Goal: Information Seeking & Learning: Learn about a topic

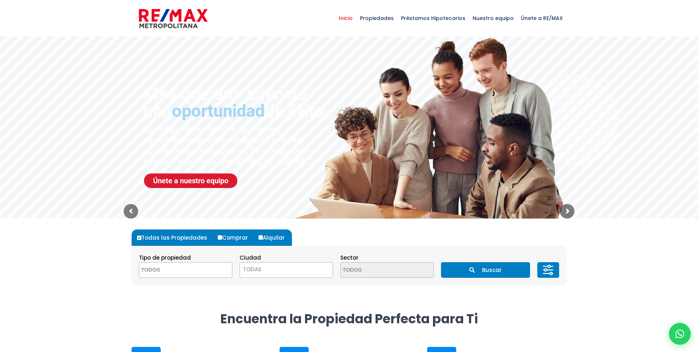
select select
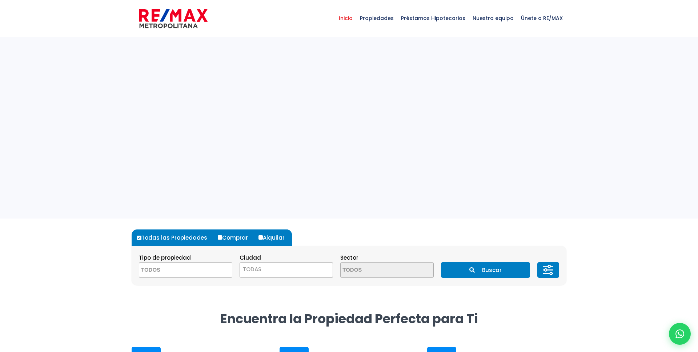
select select
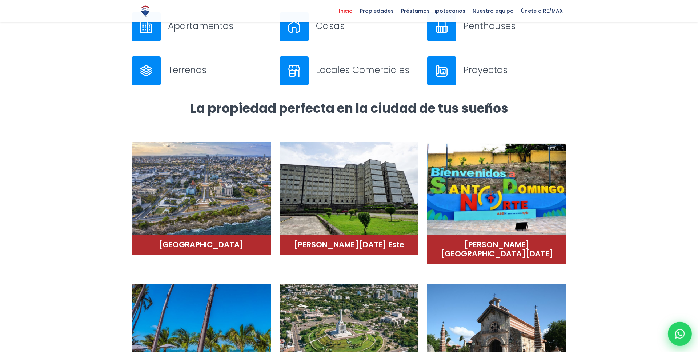
scroll to position [335, 0]
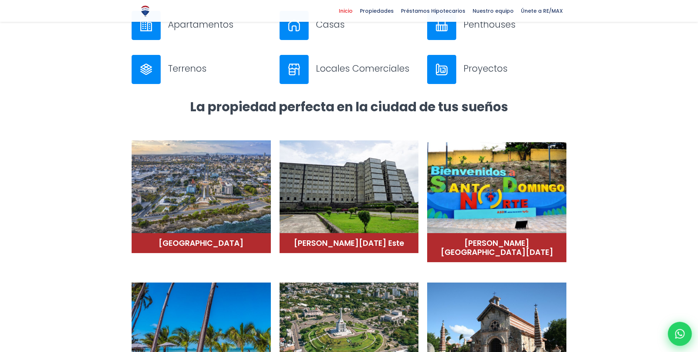
click at [674, 337] on div at bounding box center [679, 334] width 24 height 24
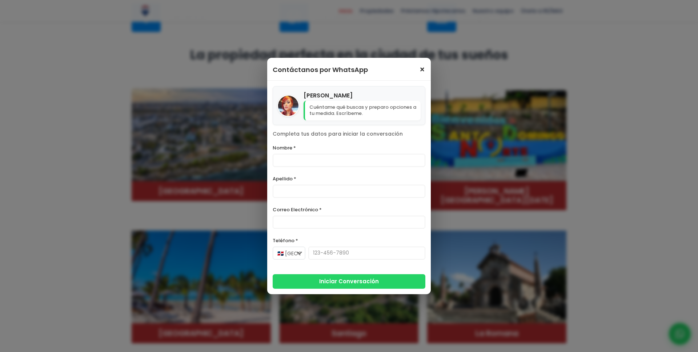
click at [423, 67] on span "×" at bounding box center [422, 69] width 6 height 9
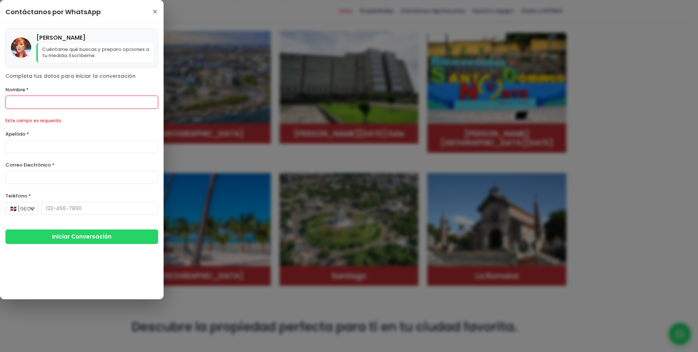
scroll to position [446, 0]
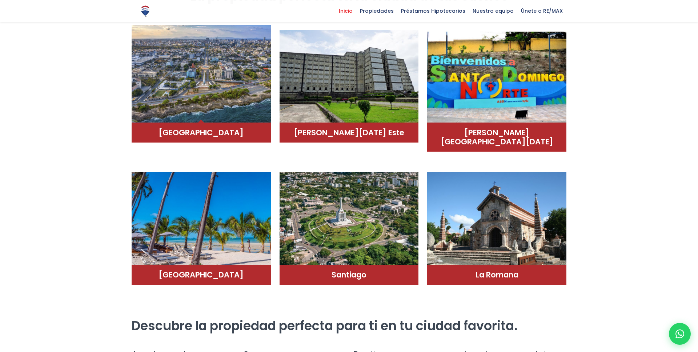
click at [188, 77] on img at bounding box center [201, 74] width 139 height 98
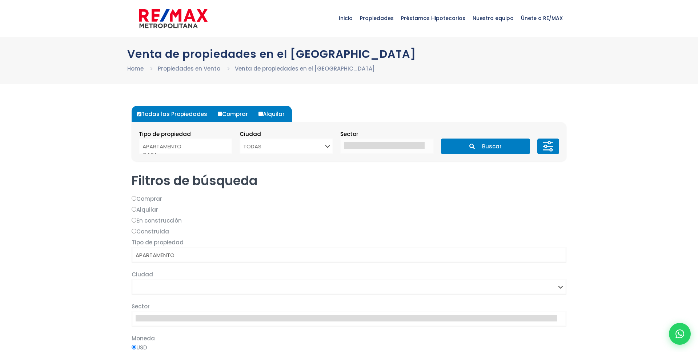
select select
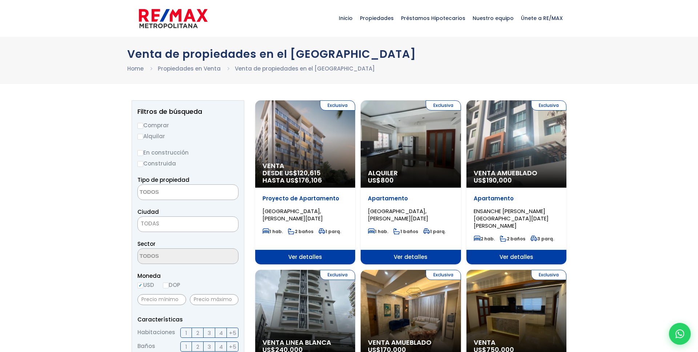
click at [355, 166] on div "Exclusiva Alquiler US$ 800" at bounding box center [305, 143] width 100 height 87
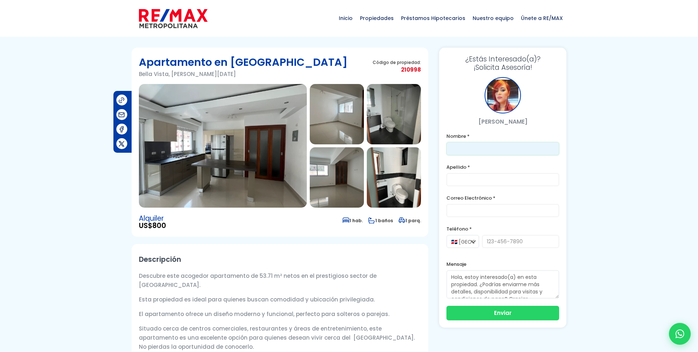
click at [507, 145] on input "text" at bounding box center [502, 148] width 113 height 13
click at [690, 336] on div at bounding box center [679, 334] width 24 height 24
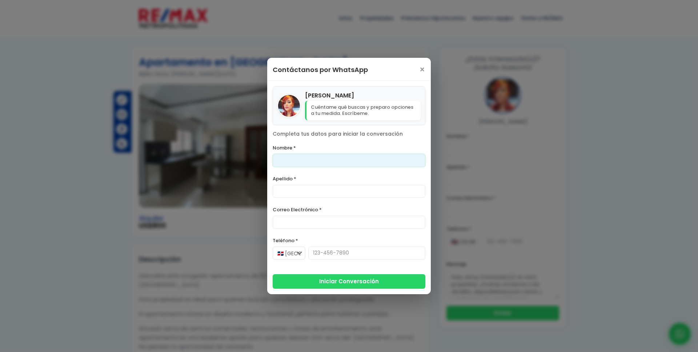
scroll to position [1, 0]
click at [423, 66] on span "×" at bounding box center [422, 69] width 6 height 9
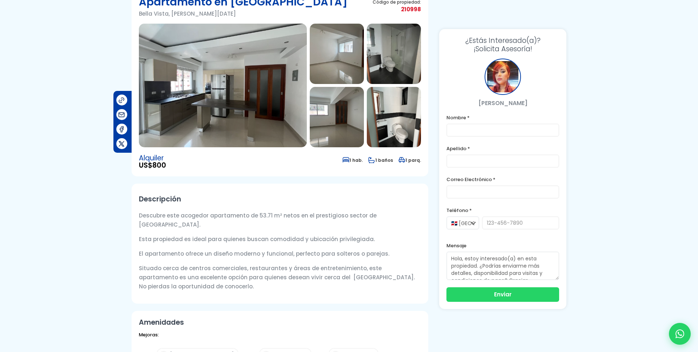
scroll to position [0, 0]
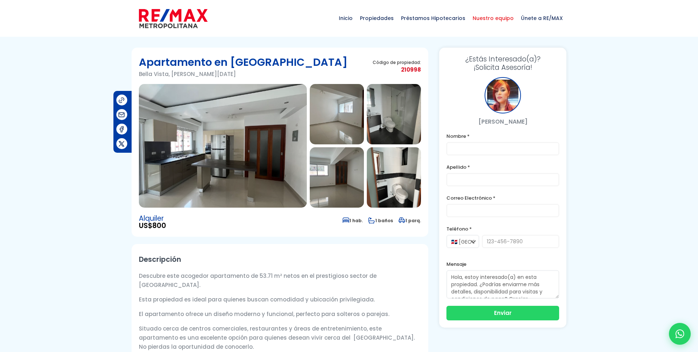
click at [482, 23] on span "Nuestro equipo" at bounding box center [493, 18] width 48 height 22
click at [420, 21] on span "Préstamos Hipotecarios" at bounding box center [433, 18] width 72 height 22
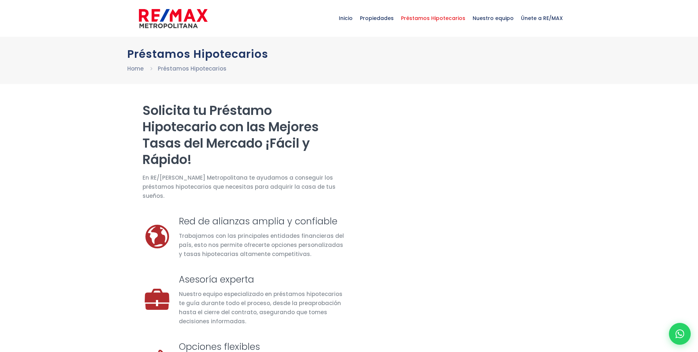
select select "ES"
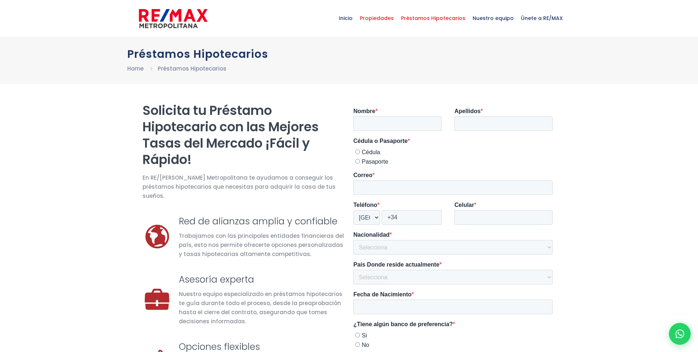
click at [376, 25] on span "Propiedades" at bounding box center [376, 18] width 41 height 22
click at [499, 18] on span "Nuestro equipo" at bounding box center [493, 18] width 48 height 22
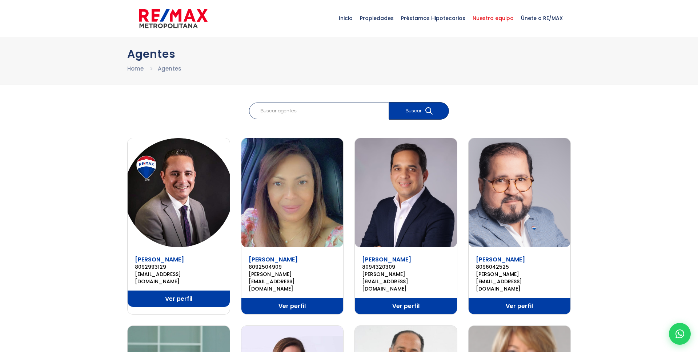
click at [539, 18] on span "Únete a RE/MAX" at bounding box center [541, 18] width 49 height 22
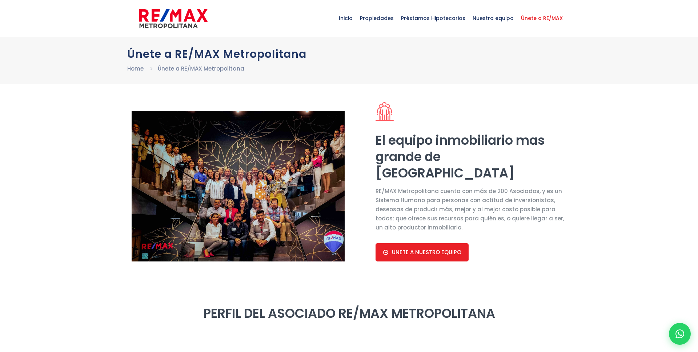
select select "ES"
click at [370, 19] on span "Propiedades" at bounding box center [376, 18] width 41 height 22
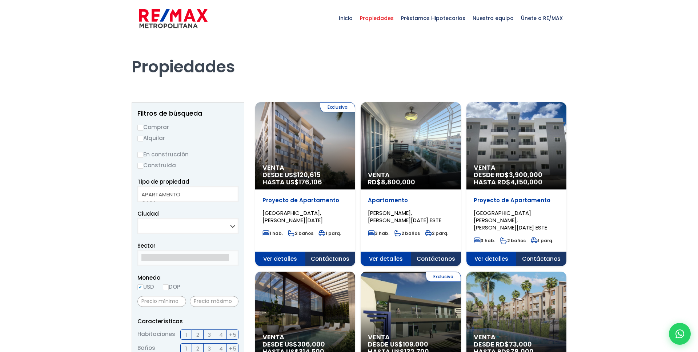
select select
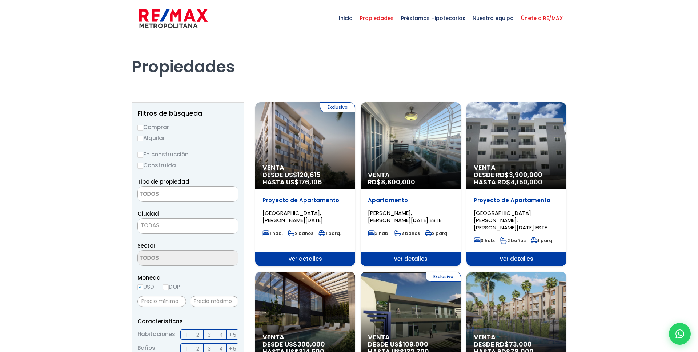
click at [537, 28] on span "Únete a RE/MAX" at bounding box center [541, 18] width 49 height 22
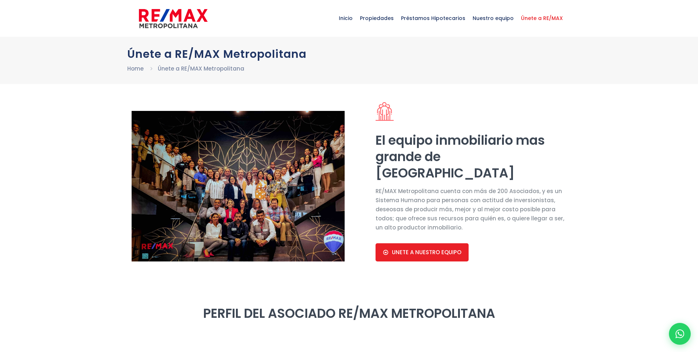
select select "ES"
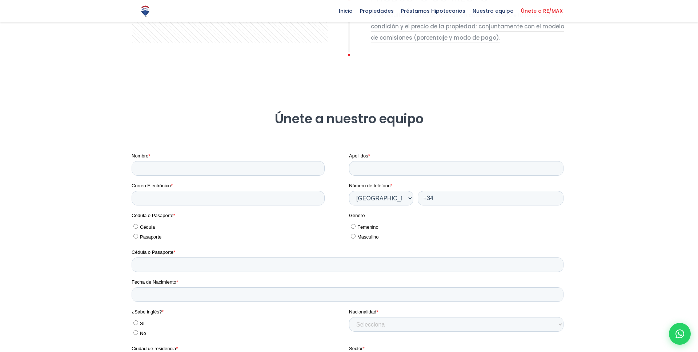
scroll to position [963, 0]
drag, startPoint x: 296, startPoint y: 106, endPoint x: 413, endPoint y: 116, distance: 118.2
click at [413, 116] on h2 "Únete a nuestro equipo" at bounding box center [349, 118] width 434 height 16
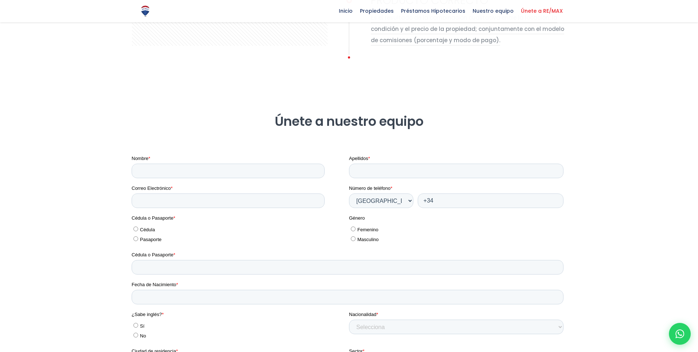
drag, startPoint x: 461, startPoint y: 112, endPoint x: 260, endPoint y: 108, distance: 201.7
click at [260, 113] on h2 "Únete a nuestro equipo" at bounding box center [349, 121] width 434 height 16
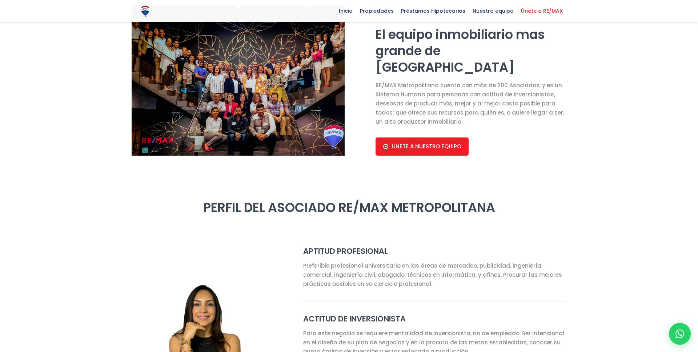
scroll to position [0, 0]
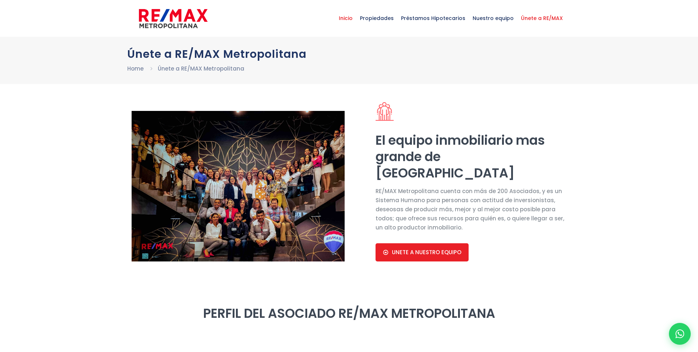
click at [348, 21] on span "Inicio" at bounding box center [345, 18] width 21 height 22
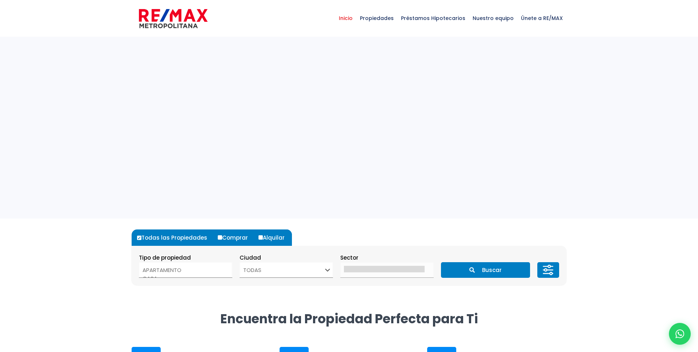
select select
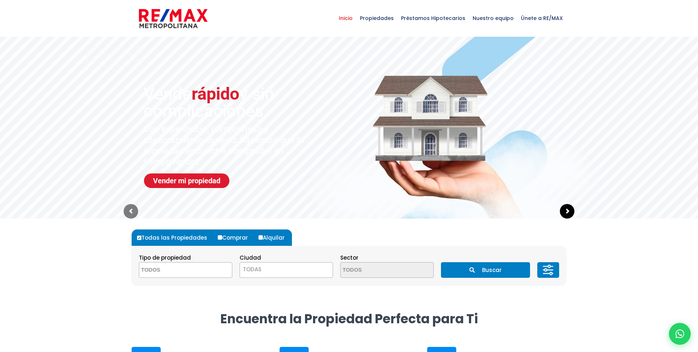
click at [569, 210] on sr7-arrow at bounding box center [566, 211] width 15 height 15
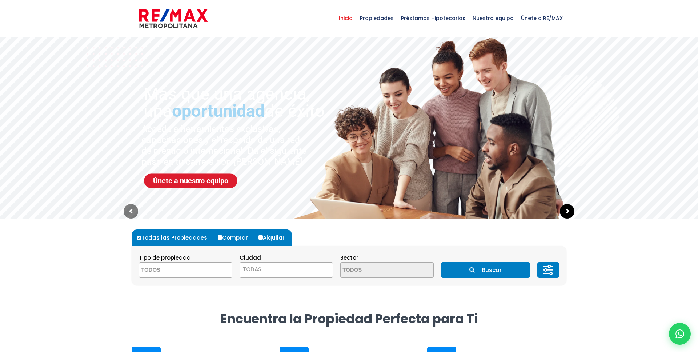
click at [569, 210] on sr7-arrow at bounding box center [566, 211] width 15 height 15
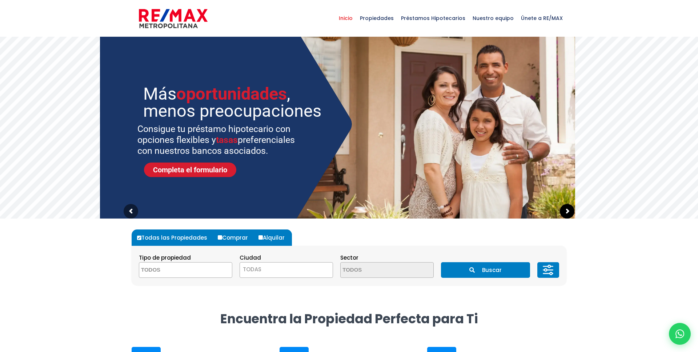
click at [569, 210] on sr7-arrow at bounding box center [566, 211] width 15 height 15
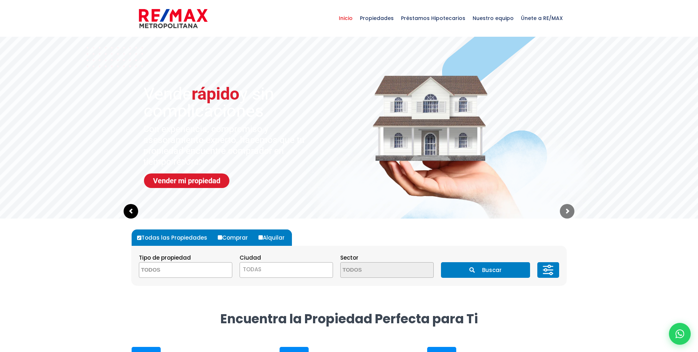
click at [129, 206] on sr7-arrow at bounding box center [131, 211] width 15 height 15
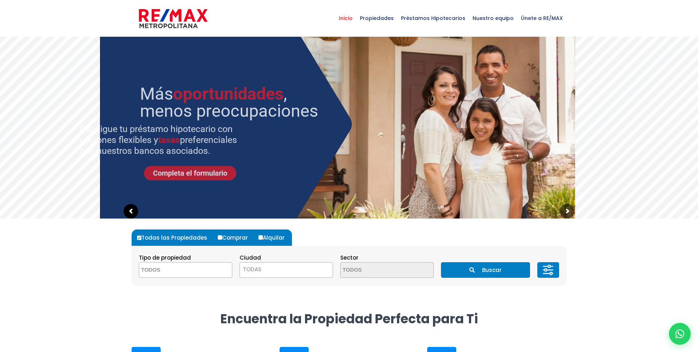
click at [129, 209] on sr7-arrow at bounding box center [131, 211] width 15 height 15
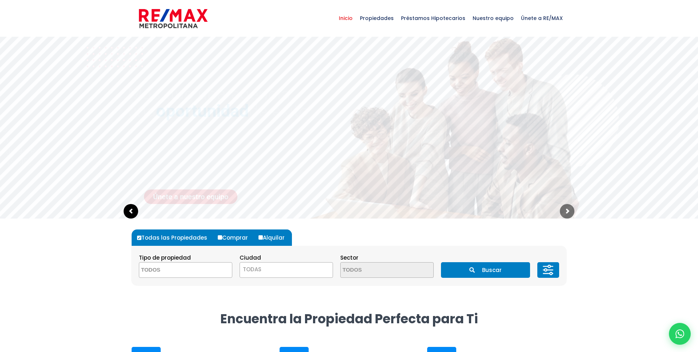
click at [129, 213] on sr7-arrow at bounding box center [131, 211] width 15 height 15
